Goal: Find specific page/section: Find specific page/section

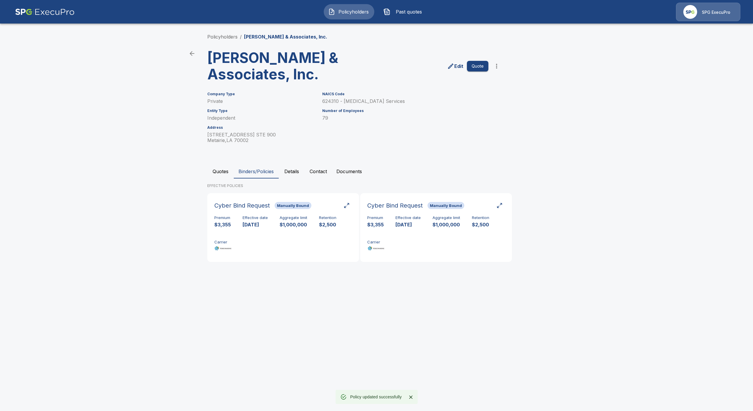
click at [118, 199] on main "Policyholders / Stokes & Associates, Inc. Stokes & Associates, Inc. Edit Quote …" at bounding box center [376, 139] width 753 height 278
